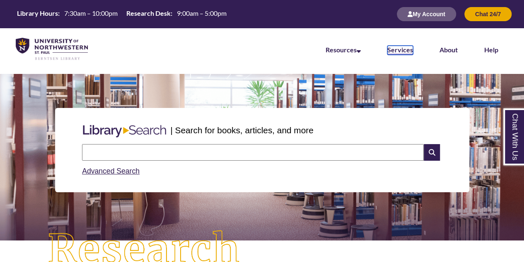
click at [406, 49] on link "Services" at bounding box center [401, 50] width 26 height 9
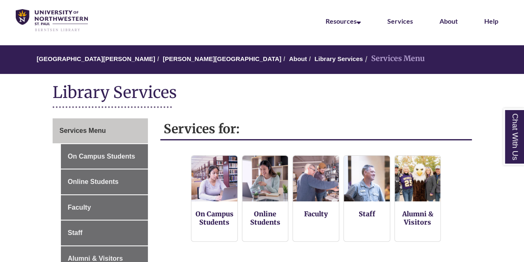
scroll to position [41, 0]
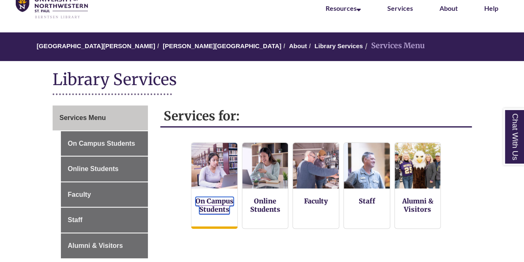
click at [226, 199] on link "On Campus Students" at bounding box center [215, 204] width 38 height 17
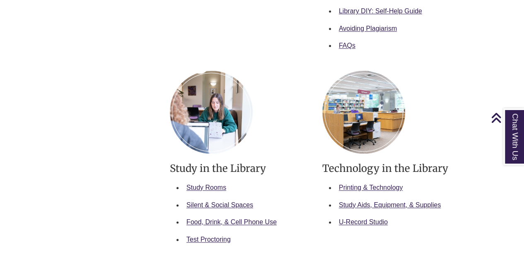
scroll to position [415, 0]
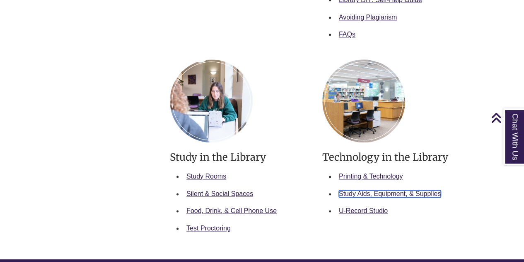
click at [394, 192] on link "Study Aids, Equipment, & Supplies" at bounding box center [390, 193] width 102 height 7
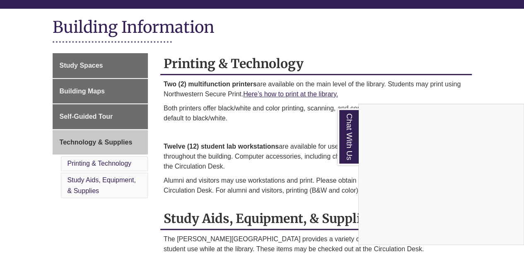
scroll to position [52, 0]
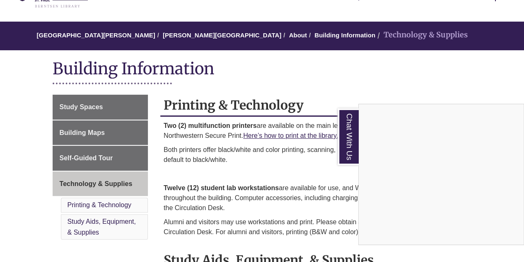
click at [73, 107] on div "Chat With Us" at bounding box center [262, 131] width 524 height 262
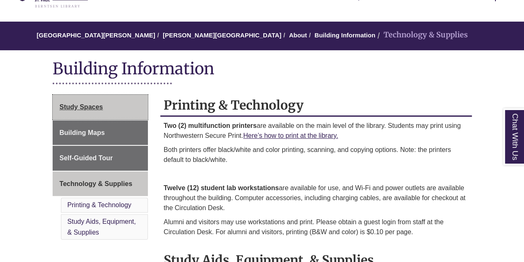
click at [73, 107] on span "Study Spaces" at bounding box center [82, 106] width 44 height 7
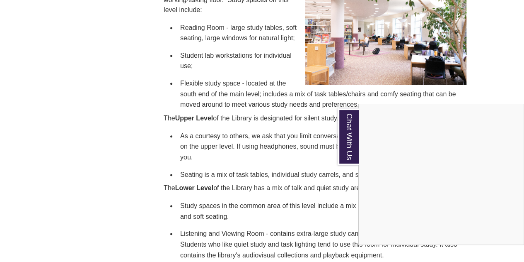
scroll to position [332, 0]
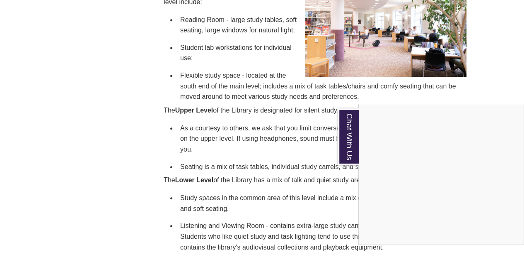
click at [129, 189] on div "Chat With Us" at bounding box center [262, 131] width 524 height 262
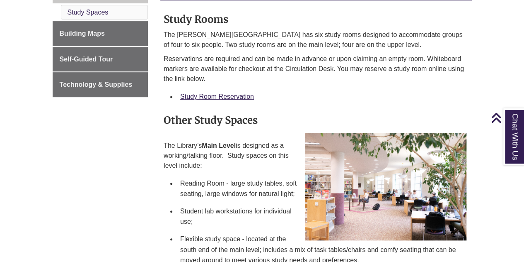
scroll to position [166, 0]
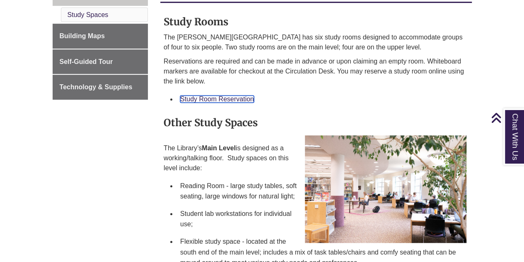
click at [245, 97] on link "Study Room Reservation" at bounding box center [217, 98] width 74 height 7
